Goal: Participate in discussion

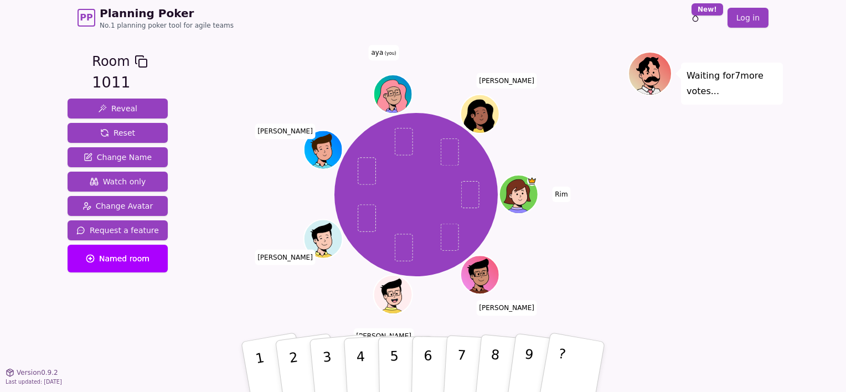
click at [633, 136] on div "Waiting for 7 more votes..." at bounding box center [705, 204] width 155 height 305
click at [702, 193] on div "Waiting for 7 more votes..." at bounding box center [705, 204] width 155 height 305
click at [269, 368] on button "1" at bounding box center [273, 366] width 69 height 91
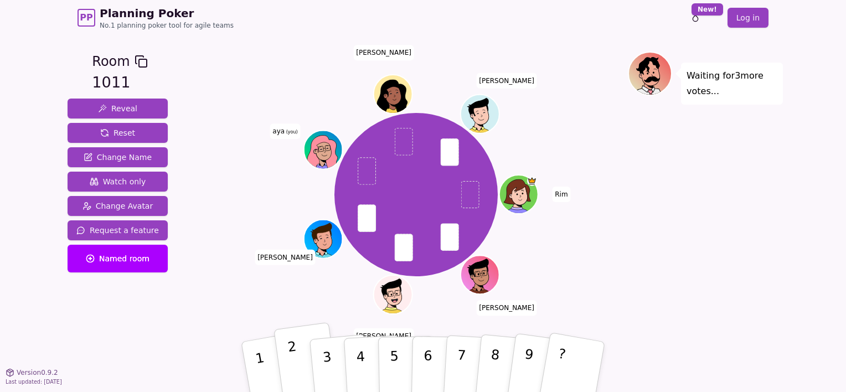
click at [295, 363] on p "2" at bounding box center [295, 368] width 17 height 60
click at [266, 367] on button "1" at bounding box center [273, 366] width 69 height 91
click at [289, 359] on button "2" at bounding box center [307, 367] width 66 height 90
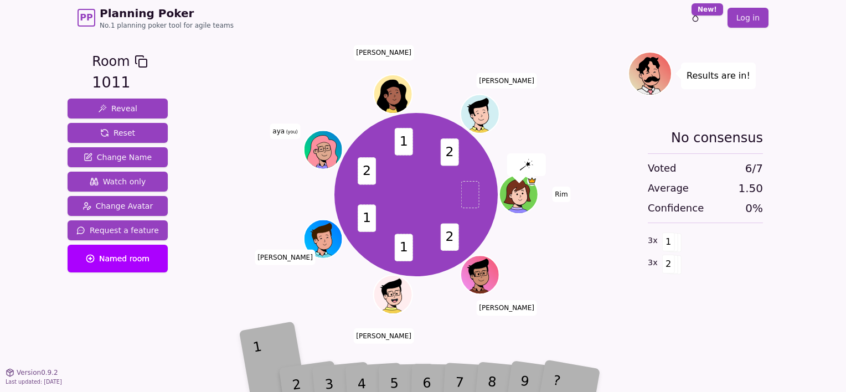
click at [264, 370] on div "1" at bounding box center [273, 367] width 39 height 44
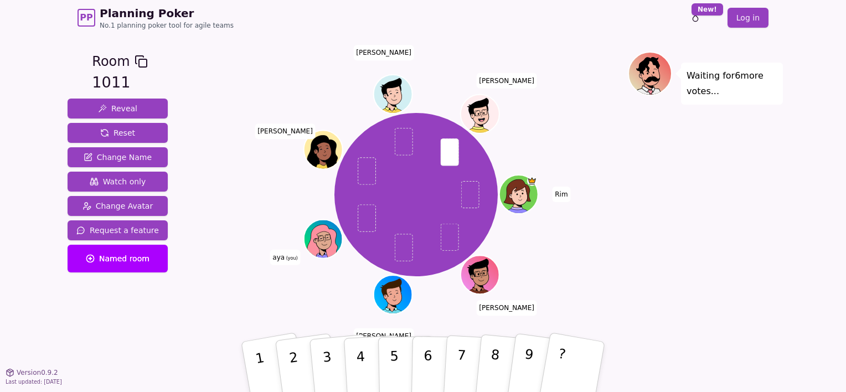
click at [650, 218] on div "Waiting for 6 more votes..." at bounding box center [705, 204] width 155 height 305
click at [264, 361] on button "1" at bounding box center [273, 366] width 69 height 91
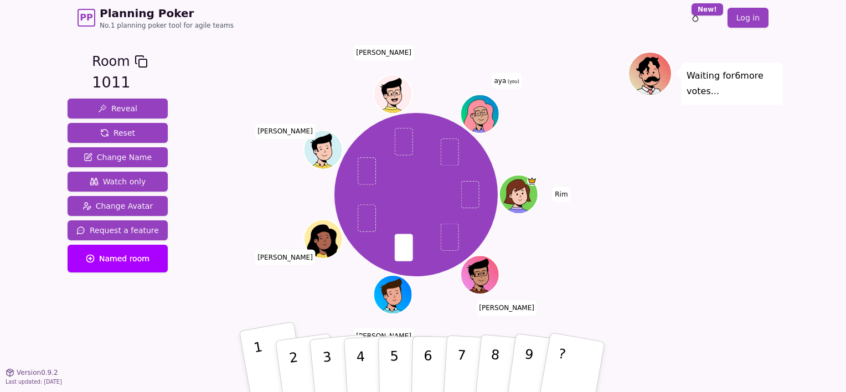
click at [261, 361] on p "1" at bounding box center [262, 369] width 19 height 60
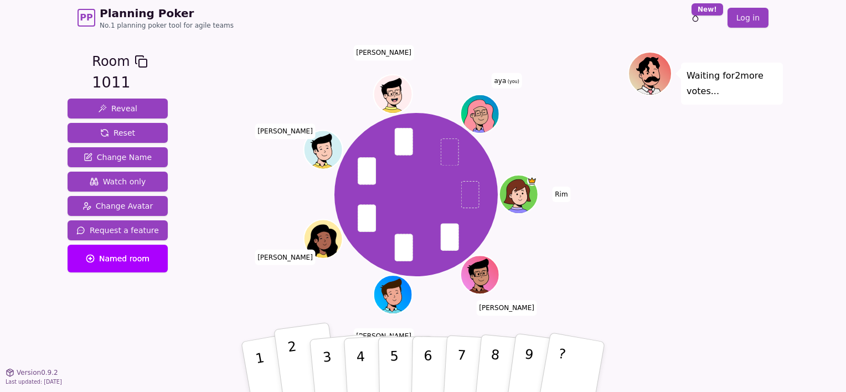
click at [296, 358] on p "2" at bounding box center [295, 368] width 17 height 60
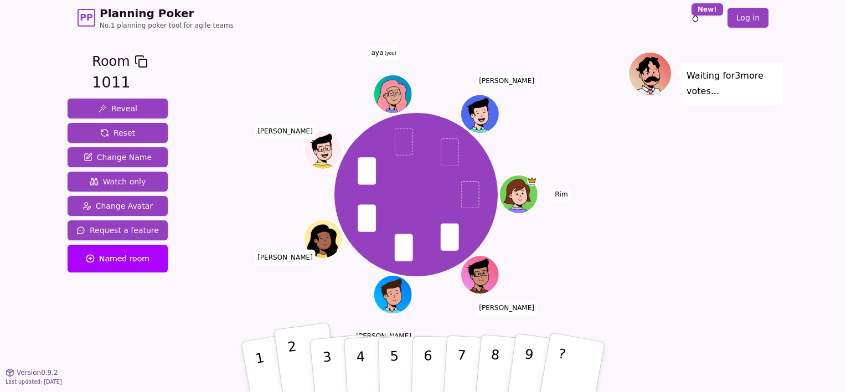
click at [292, 371] on p "2" at bounding box center [295, 368] width 17 height 60
click at [297, 372] on p "2" at bounding box center [295, 368] width 17 height 60
click at [300, 361] on button "2" at bounding box center [307, 367] width 66 height 90
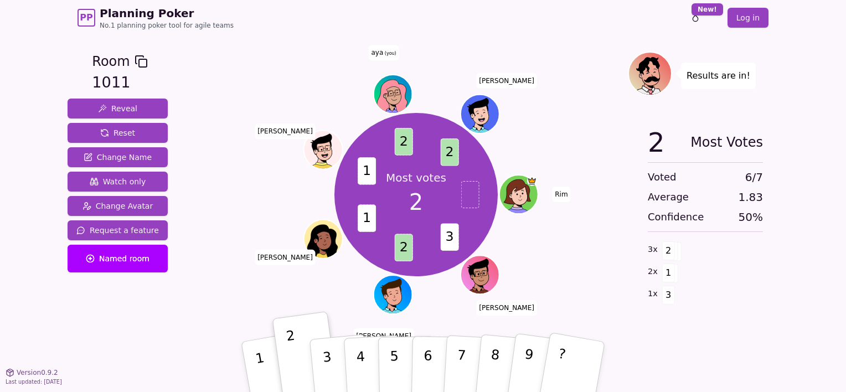
click at [583, 11] on div "PP Planning Poker No.1 planning poker tool for agile teams Toggle theme New! Lo…" at bounding box center [423, 17] width 691 height 35
